Goal: Information Seeking & Learning: Learn about a topic

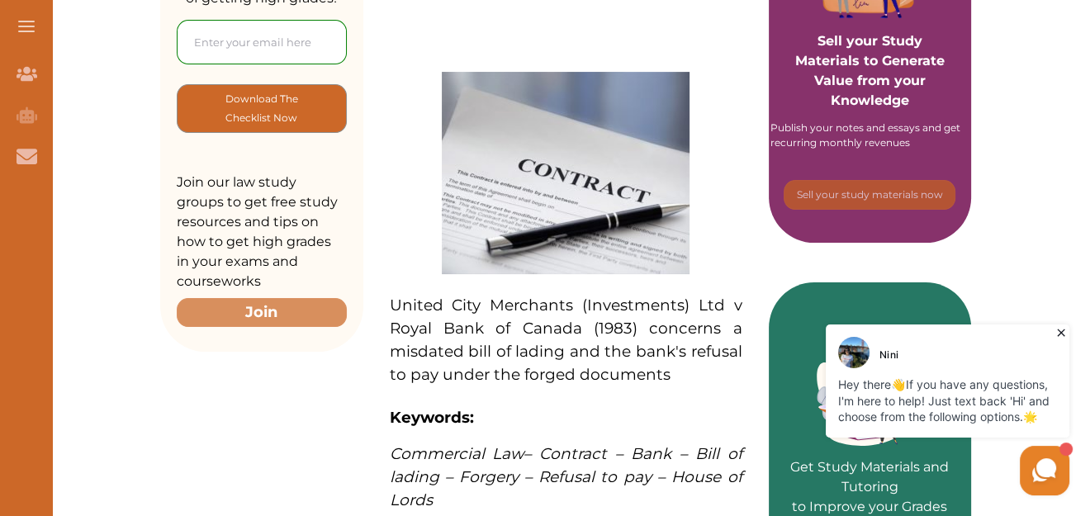
scroll to position [165, 0]
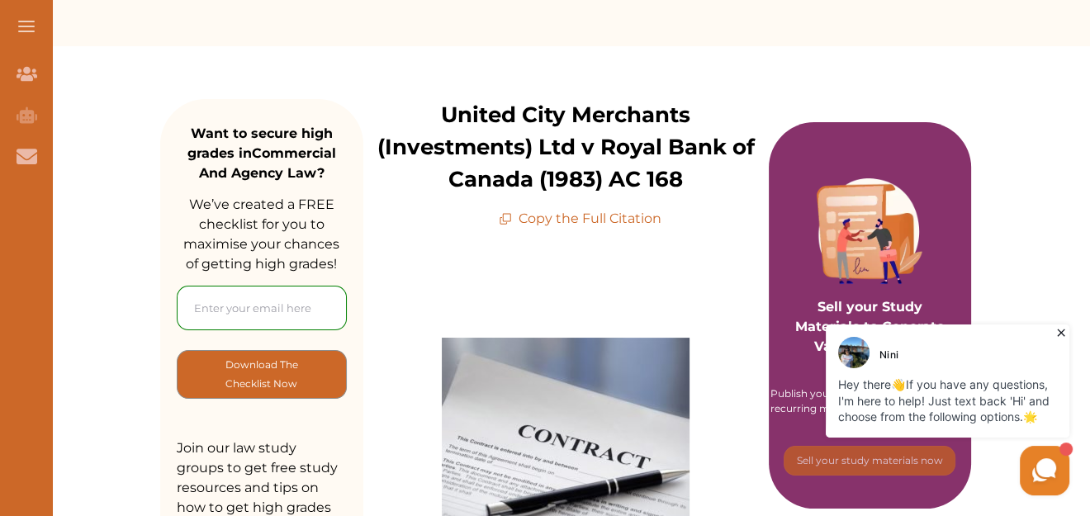
drag, startPoint x: 1008, startPoint y: 2, endPoint x: 496, endPoint y: 283, distance: 583.9
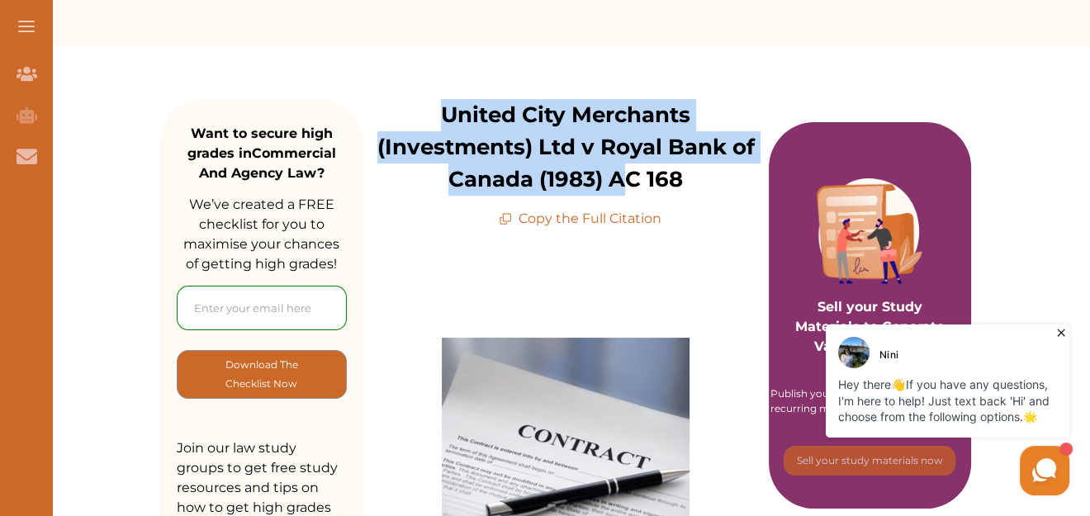
drag, startPoint x: 447, startPoint y: 97, endPoint x: 625, endPoint y: 192, distance: 201.7
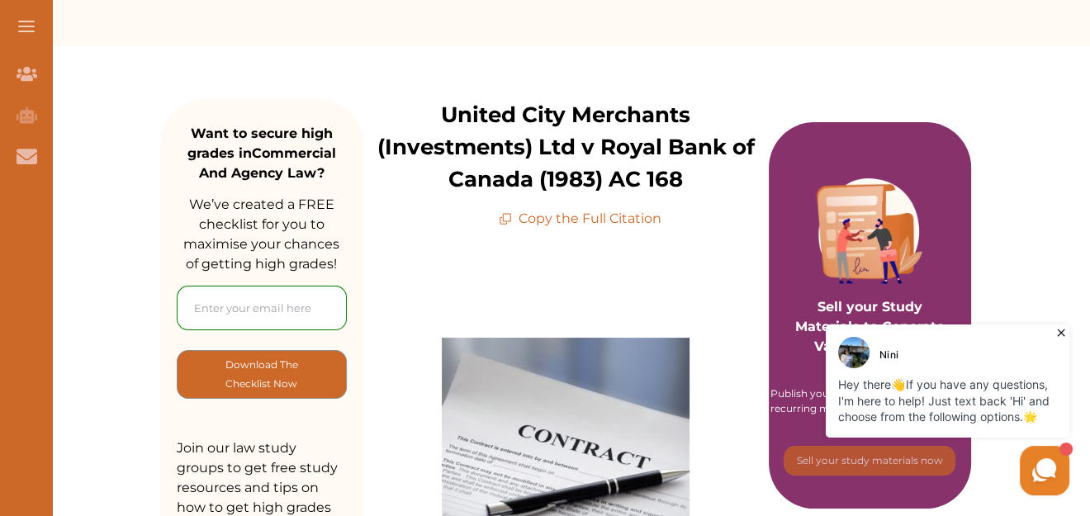
click at [606, 220] on p "Copy the Full Citation" at bounding box center [580, 219] width 163 height 20
click at [546, 211] on p "Copy the Full Citation" at bounding box center [580, 219] width 163 height 20
click at [516, 219] on p "Copy the Full Citation" at bounding box center [580, 219] width 163 height 20
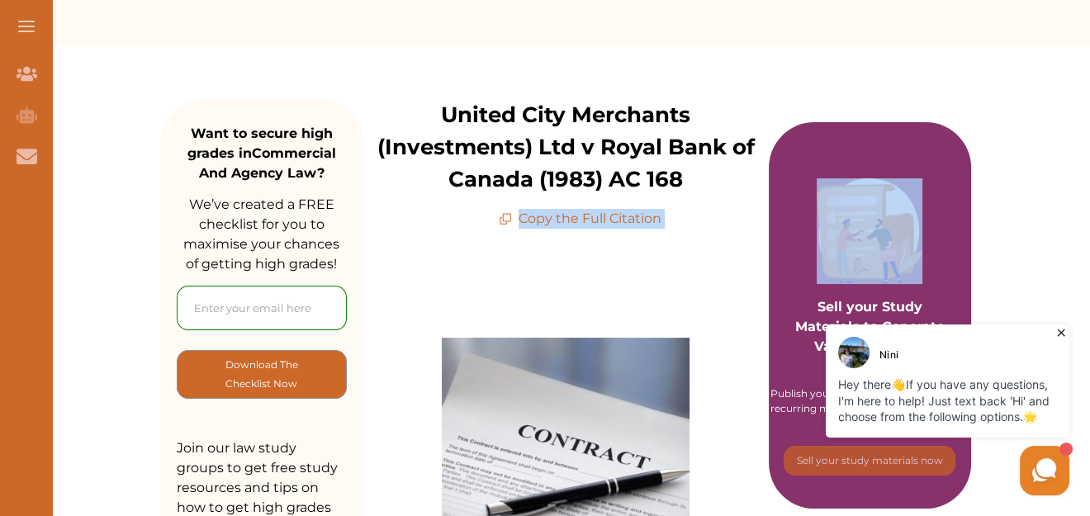
click at [516, 219] on p "Copy the Full Citation" at bounding box center [580, 219] width 163 height 20
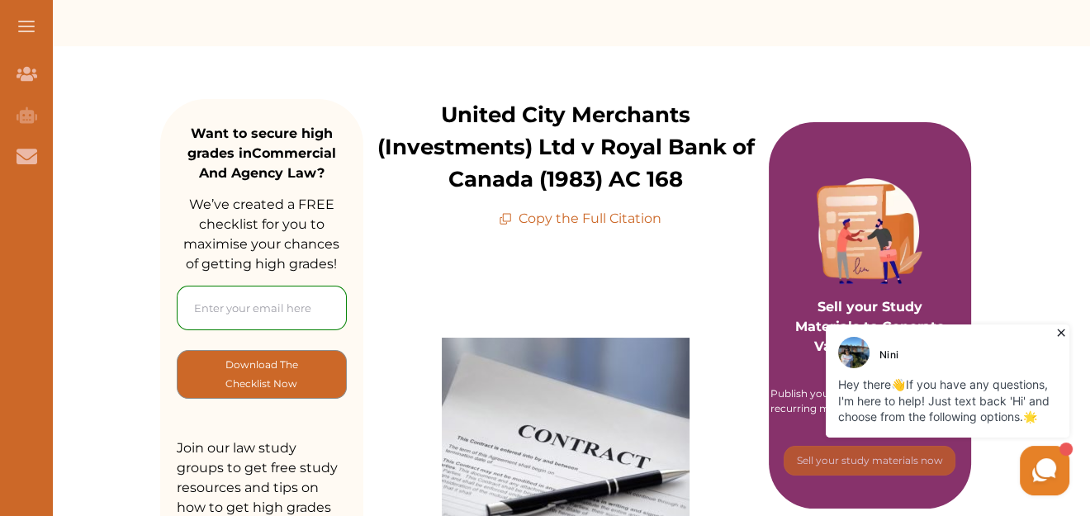
click at [499, 219] on icon at bounding box center [505, 218] width 13 height 13
click at [550, 219] on p "Copy the Full Citation" at bounding box center [580, 219] width 163 height 20
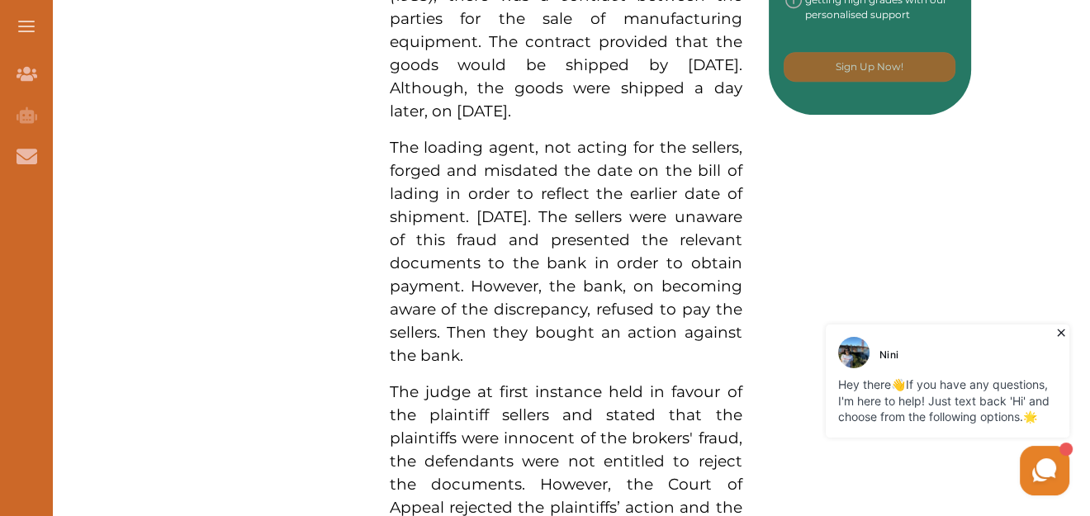
scroll to position [1127, 0]
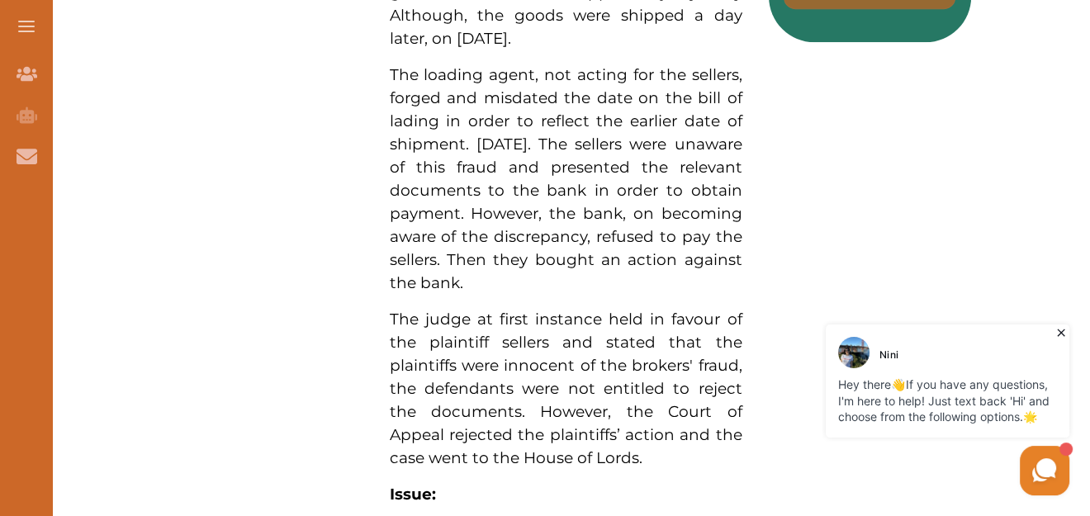
drag, startPoint x: 429, startPoint y: 104, endPoint x: 554, endPoint y: 321, distance: 250.8
click at [554, 321] on div "United City Merchants (Investments) Ltd v Royal Bank of Canada (1983) AC 168 Co…" at bounding box center [565, 221] width 405 height 2169
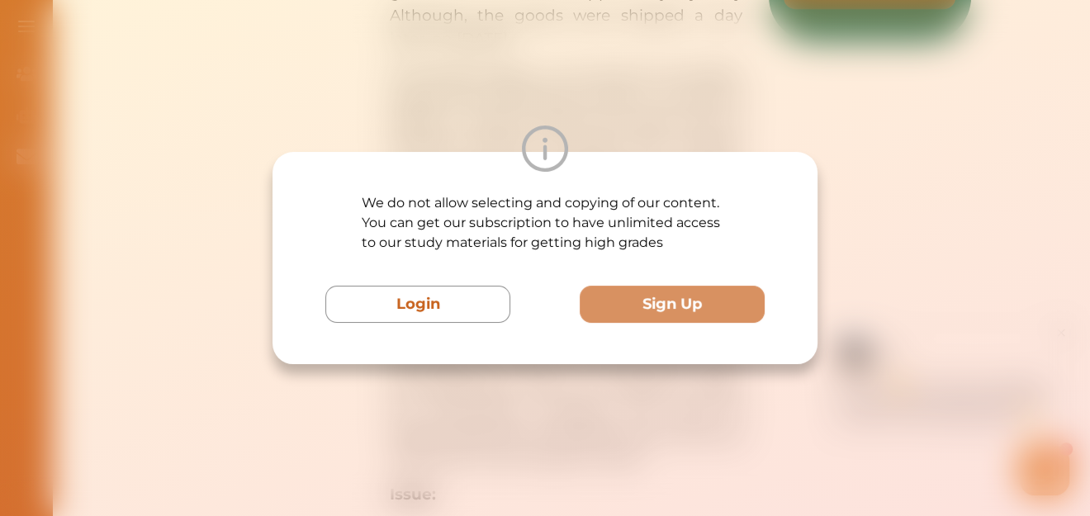
click at [556, 323] on div "We do not allow selecting and copying of our content. You can get our subscript…" at bounding box center [545, 258] width 545 height 212
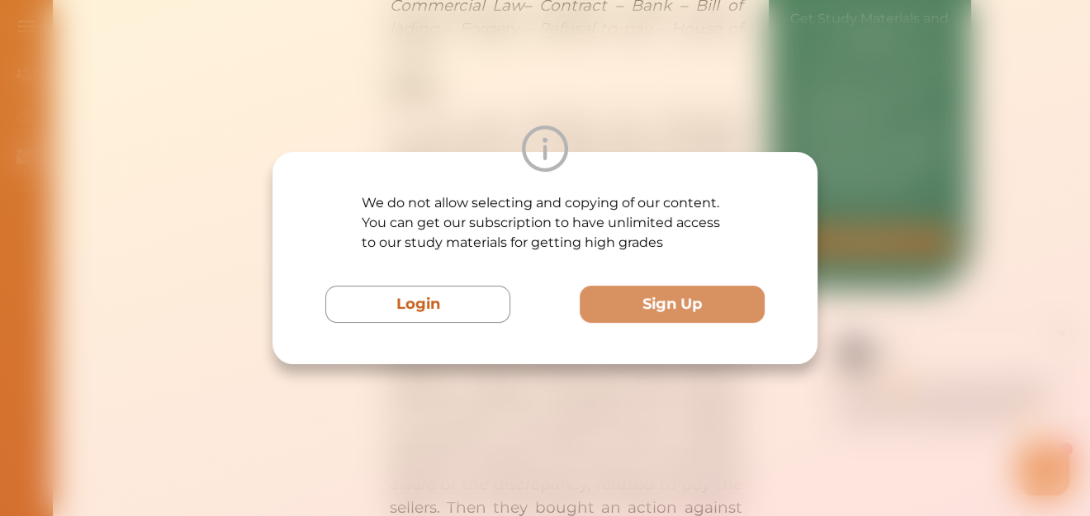
click at [528, 380] on div "We do not allow selecting and copying of our content. You can get our subscript…" at bounding box center [545, 258] width 1090 height 516
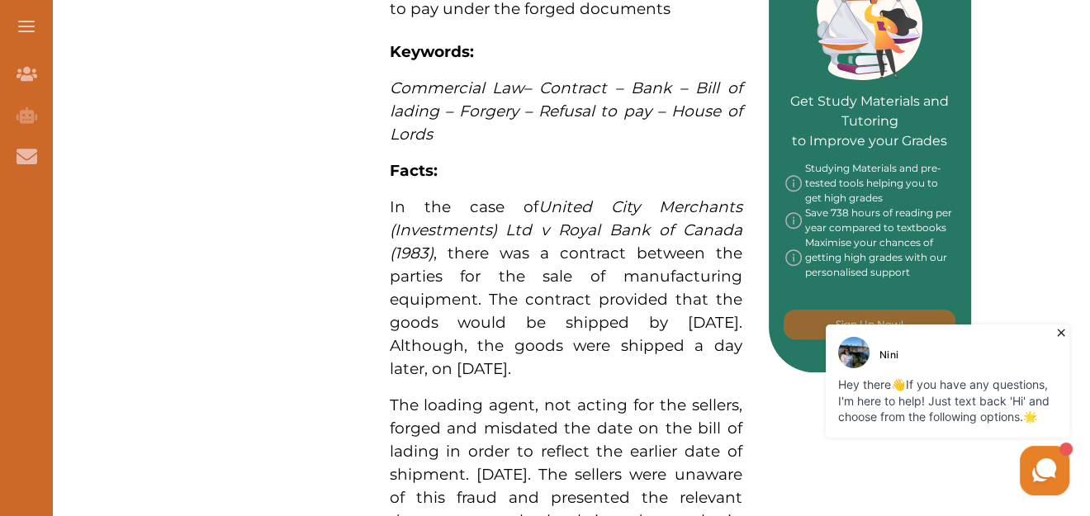
scroll to position [1292, 0]
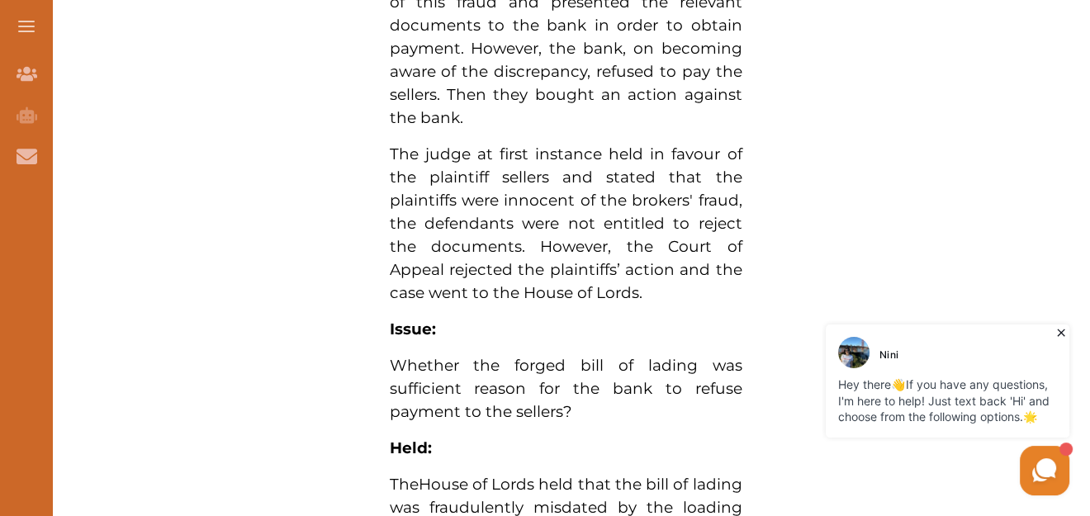
drag, startPoint x: 1058, startPoint y: 332, endPoint x: 1197, endPoint y: 701, distance: 394.6
click at [1058, 332] on icon at bounding box center [1061, 333] width 17 height 17
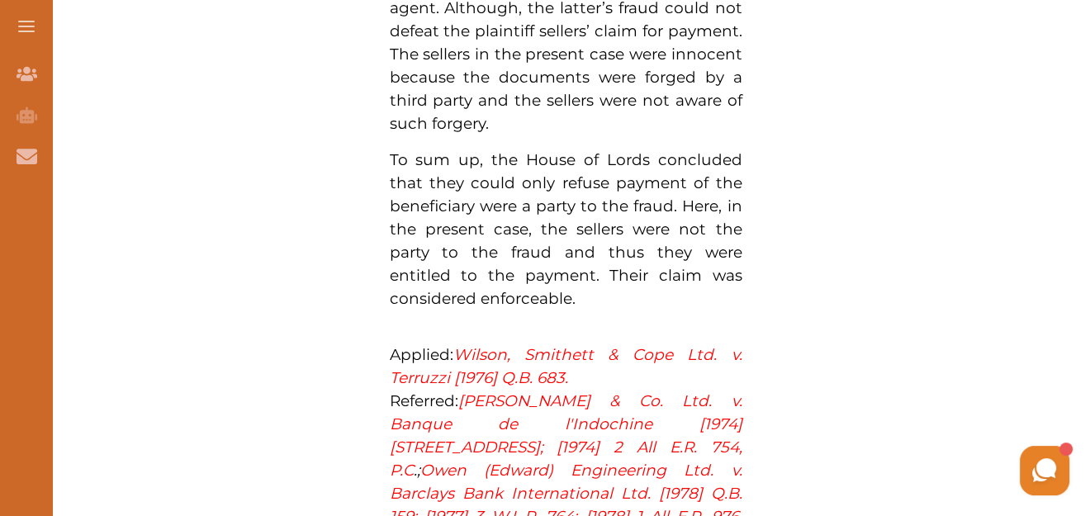
scroll to position [2036, 0]
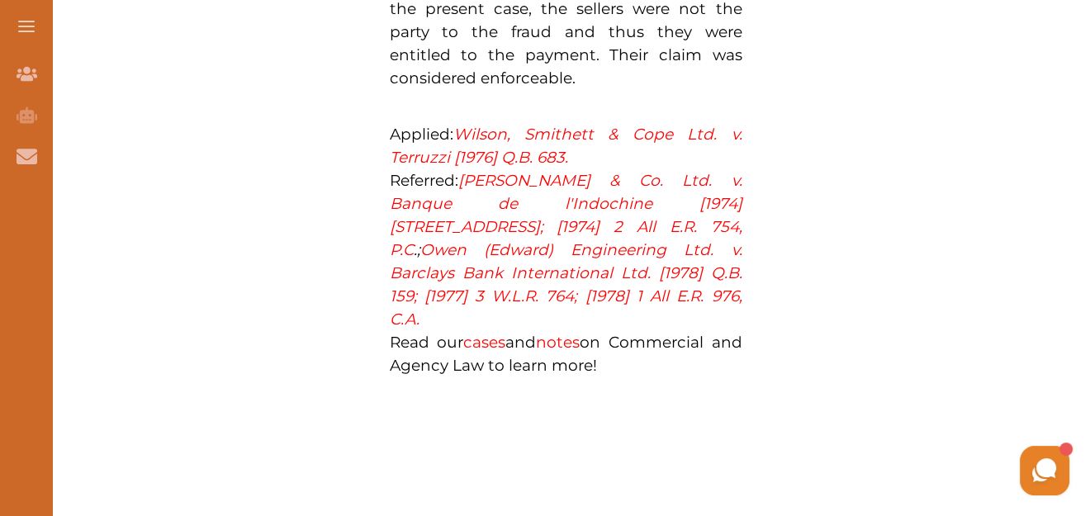
click at [589, 137] on link "Wilson, Smithett & Cope Ltd. v. Terruzzi [1976] Q.B. 683." at bounding box center [566, 146] width 353 height 42
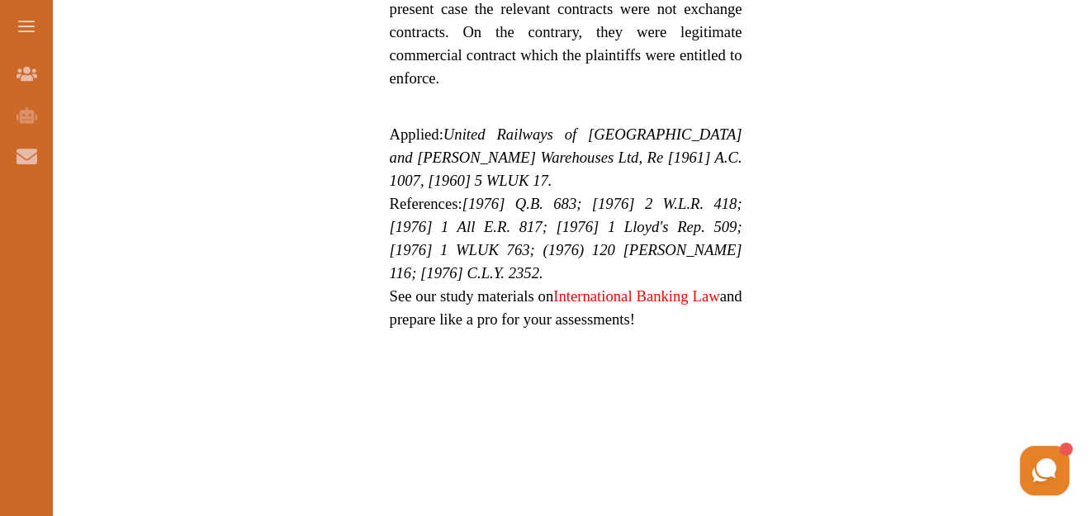
scroll to position [1651, 0]
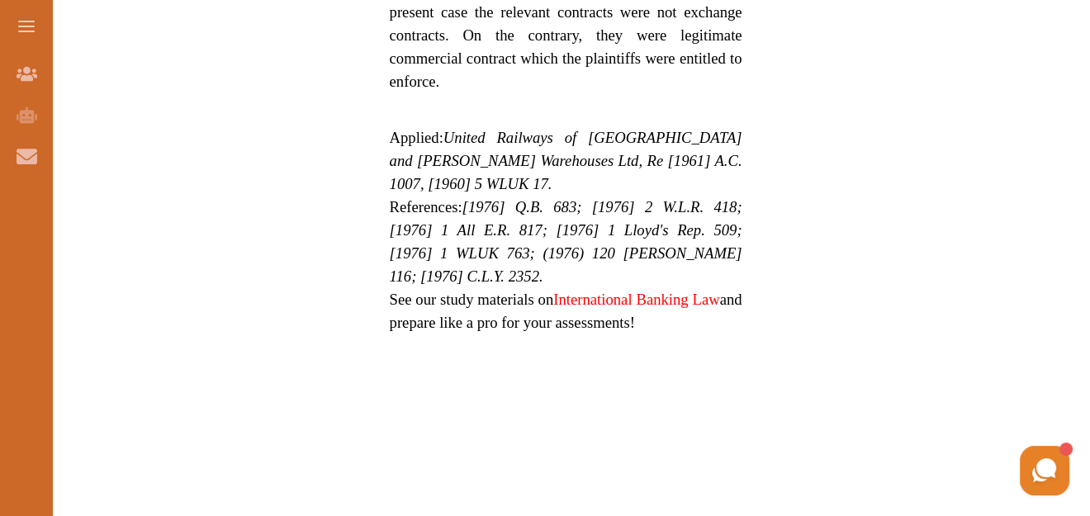
drag, startPoint x: 519, startPoint y: 153, endPoint x: 550, endPoint y: 172, distance: 36.7
click at [550, 196] on p "References: [1976] Q.B. 683; [1976] 2 W.L.R. 418; [1976] 1 All E.R. 817; [1976]…" at bounding box center [566, 242] width 353 height 92
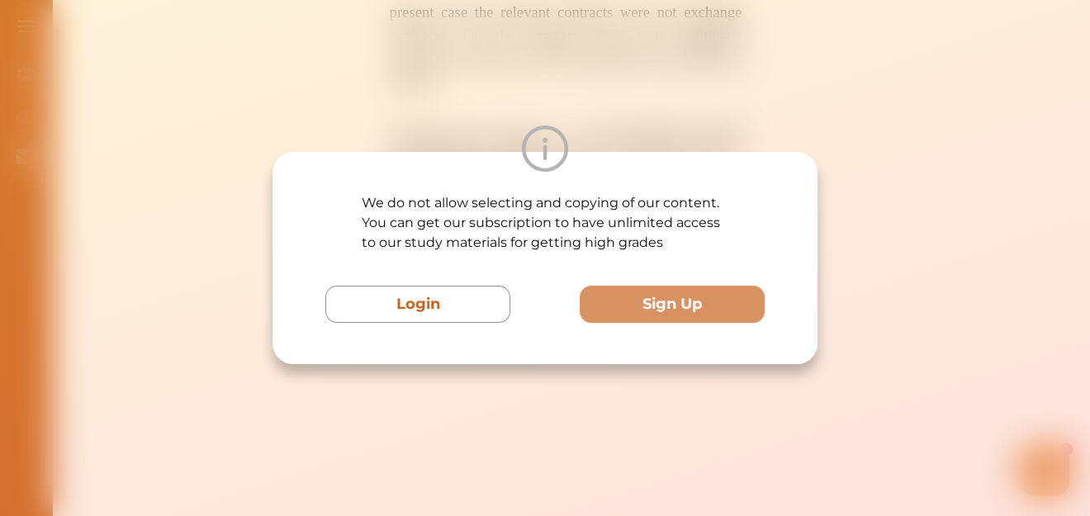
click at [529, 83] on div "We do not allow selecting and copying of our content. You can get our subscript…" at bounding box center [545, 258] width 1090 height 516
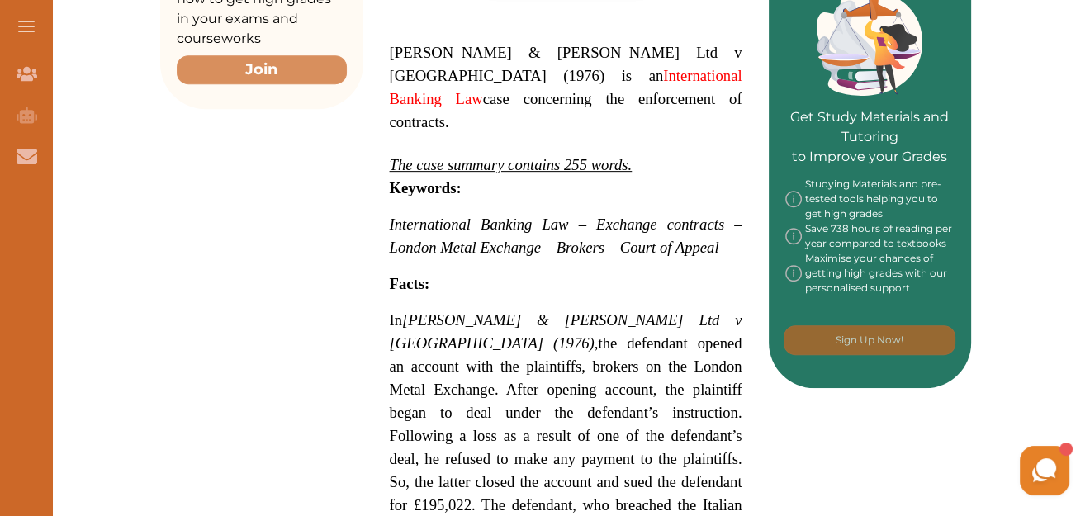
scroll to position [743, 0]
